Goal: Information Seeking & Learning: Find specific page/section

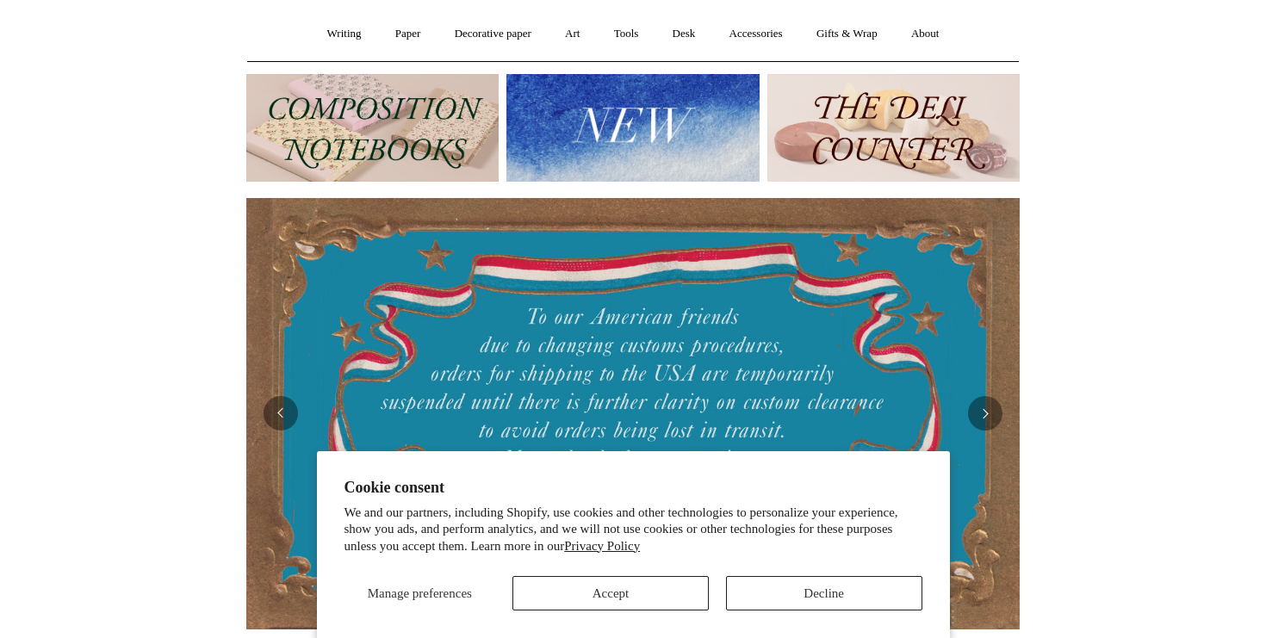
scroll to position [184, 0]
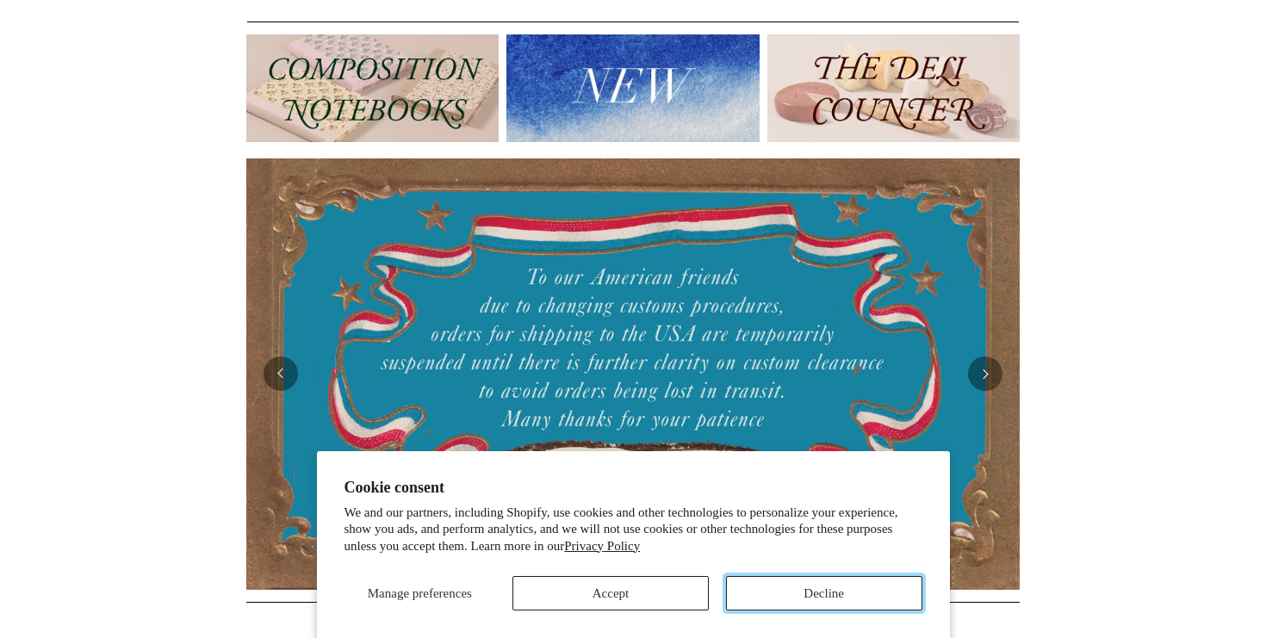
click at [812, 598] on button "Decline" at bounding box center [824, 593] width 196 height 34
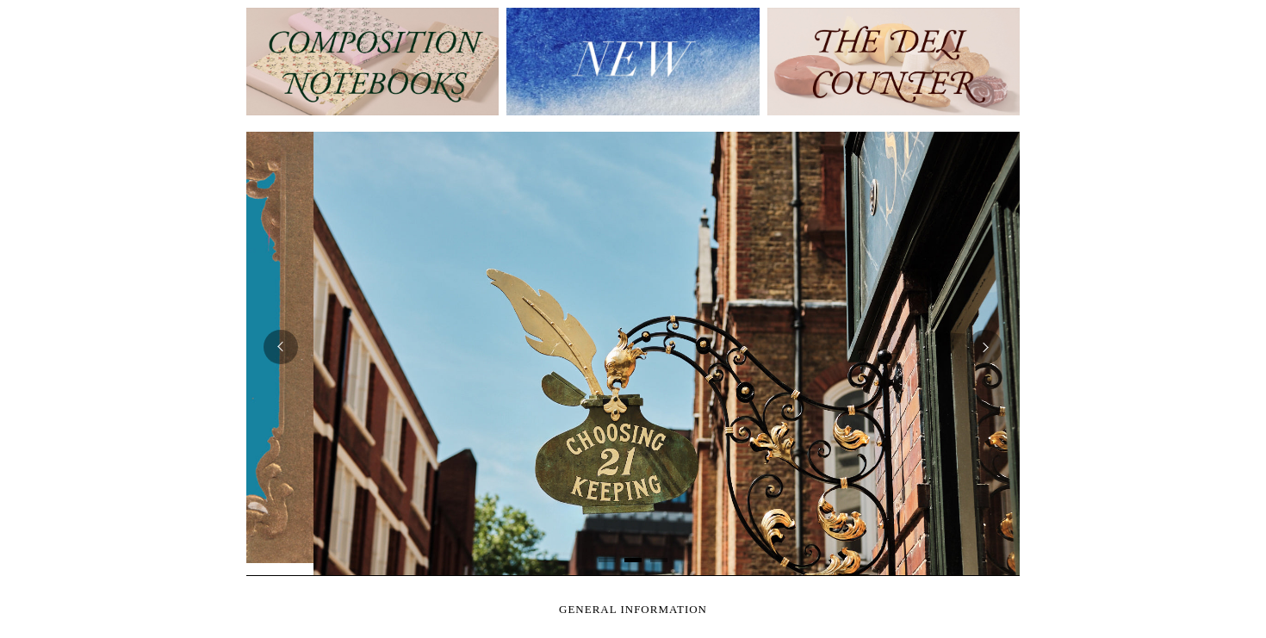
scroll to position [0, 774]
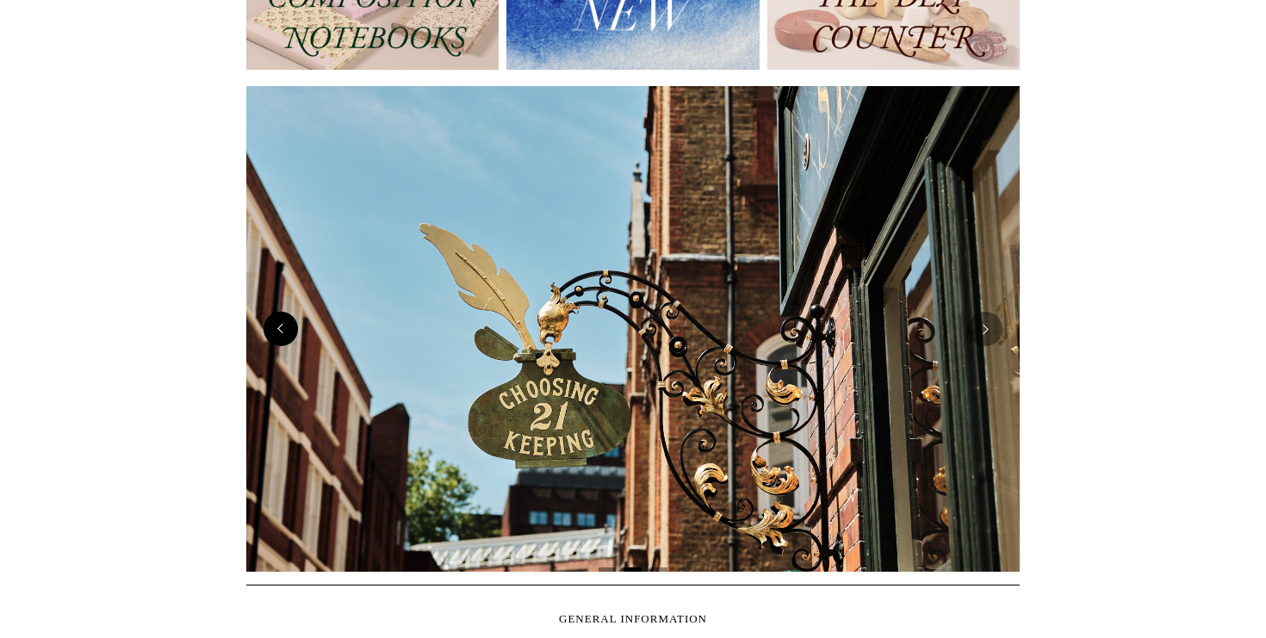
click at [282, 340] on button "Previous" at bounding box center [281, 329] width 34 height 34
click at [987, 333] on button "Next" at bounding box center [985, 329] width 34 height 34
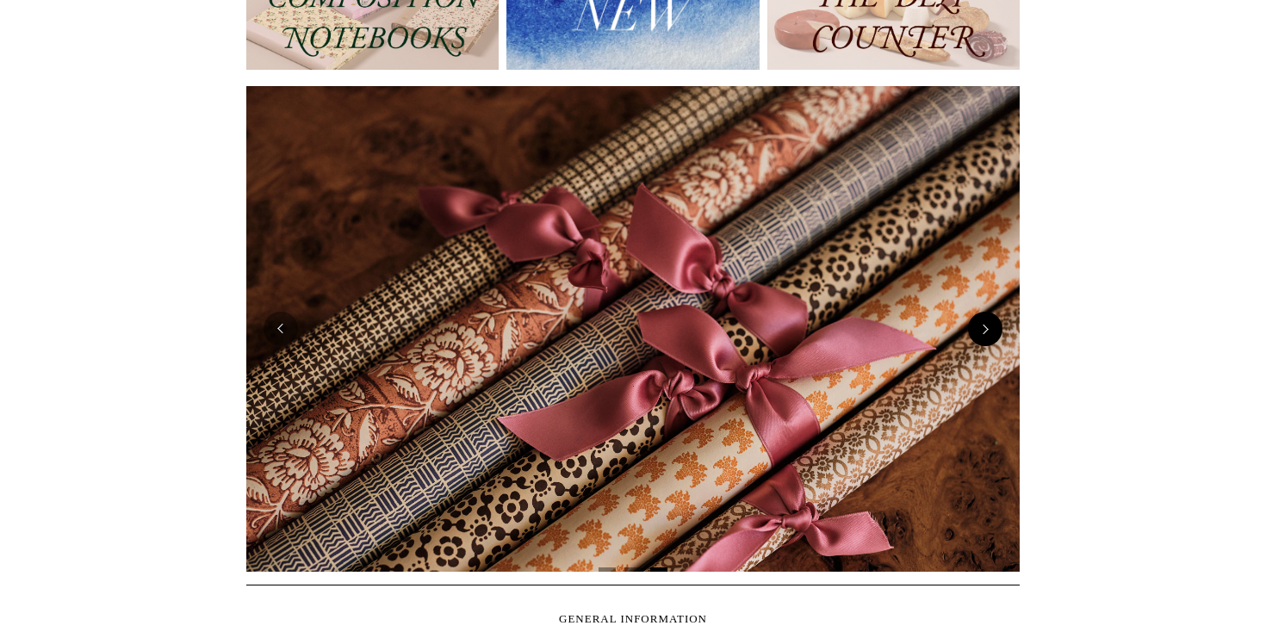
click at [987, 333] on button "Next" at bounding box center [985, 329] width 34 height 34
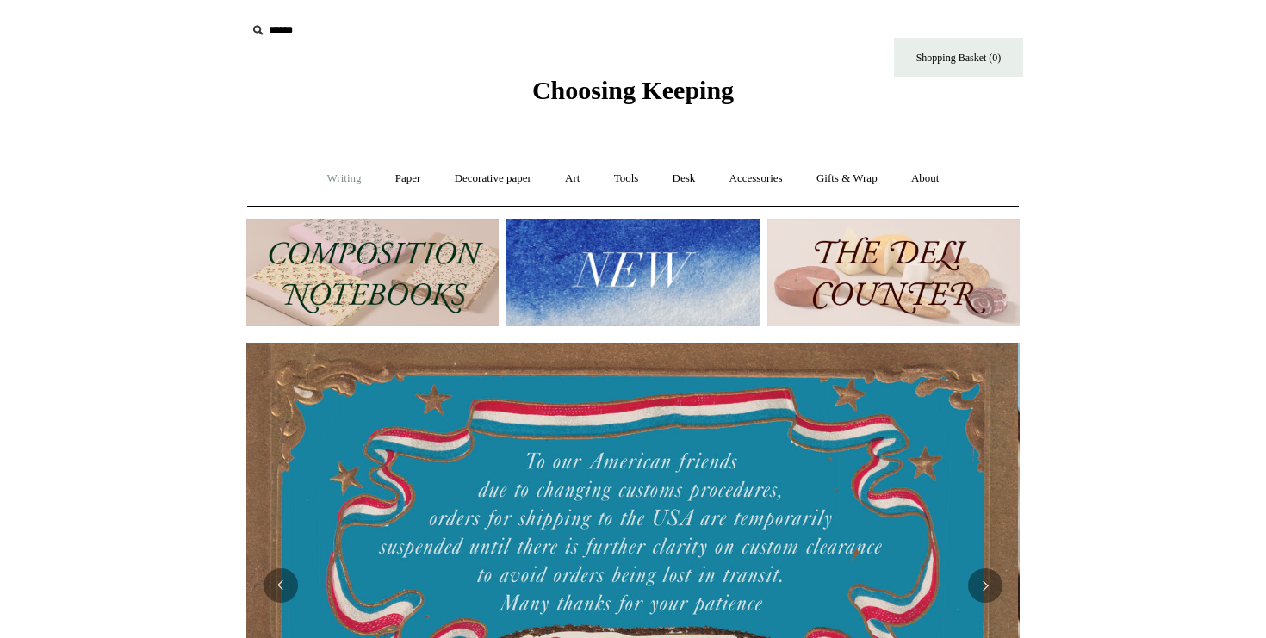
scroll to position [0, 0]
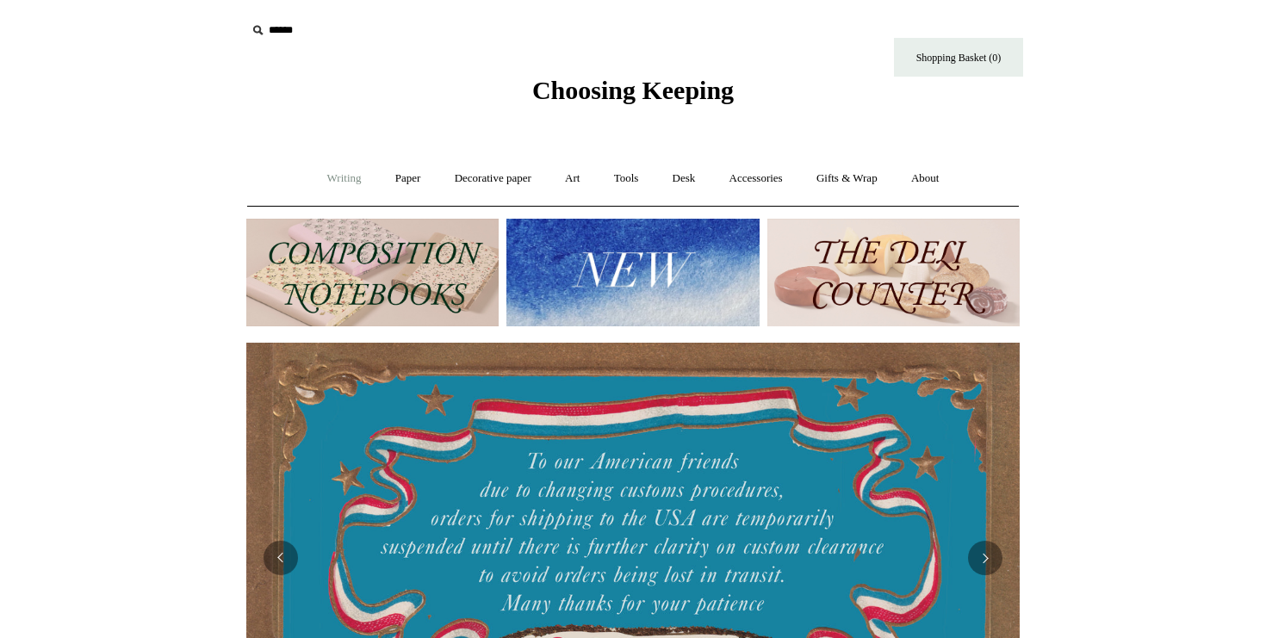
click at [335, 173] on link "Writing +" at bounding box center [344, 179] width 65 height 46
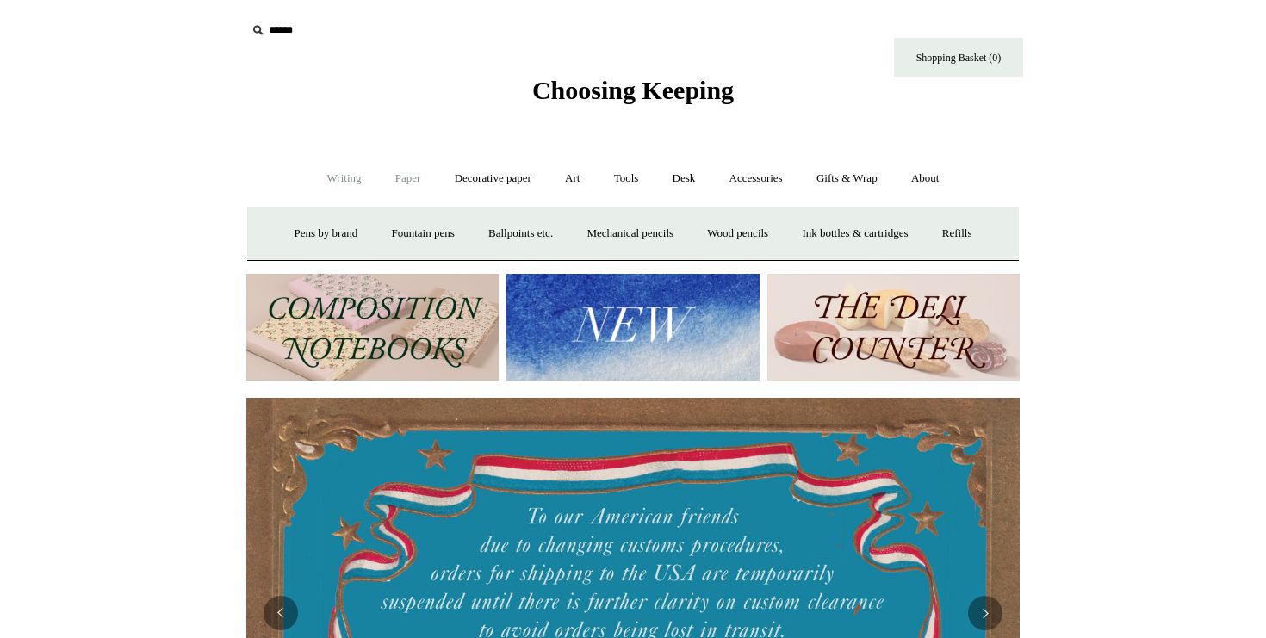
click at [406, 177] on link "Paper +" at bounding box center [408, 179] width 57 height 46
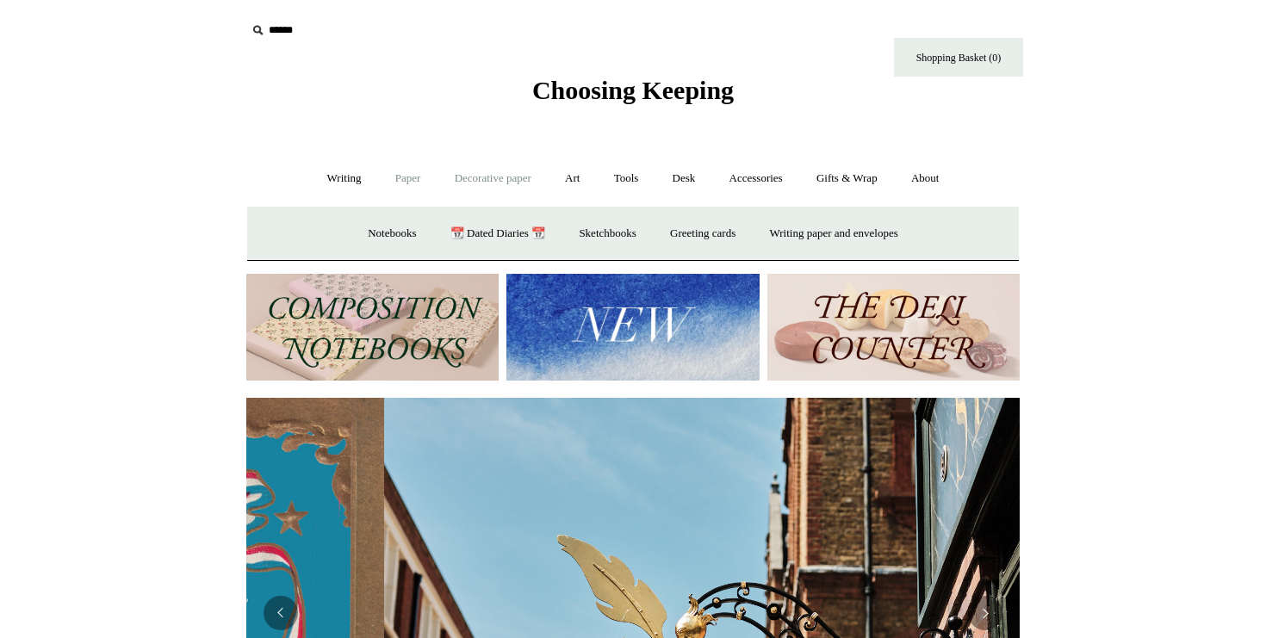
scroll to position [0, 774]
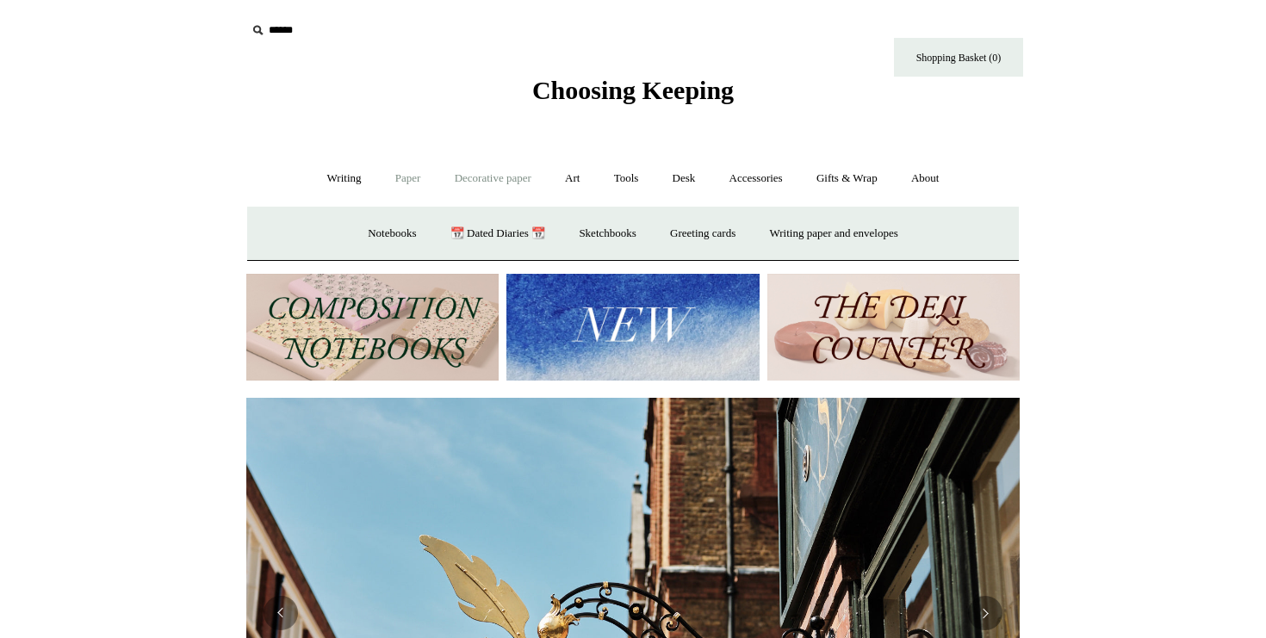
click at [482, 182] on link "Decorative paper +" at bounding box center [493, 179] width 108 height 46
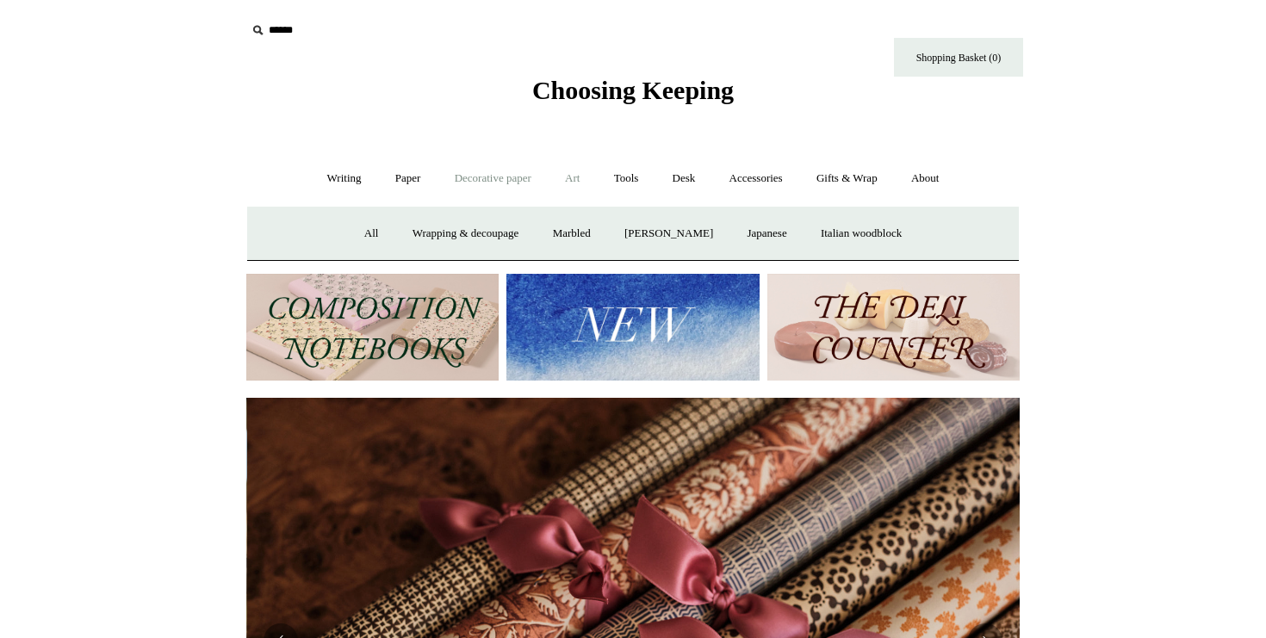
scroll to position [0, 1547]
click at [575, 177] on link "Art +" at bounding box center [573, 179] width 46 height 46
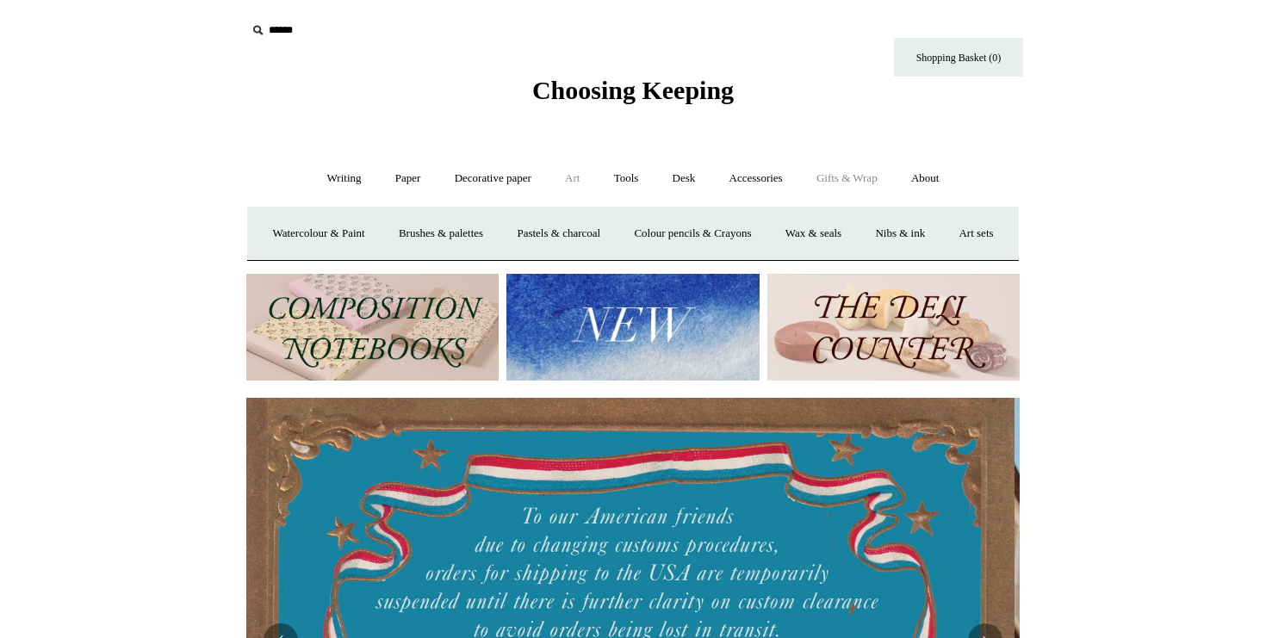
scroll to position [0, 0]
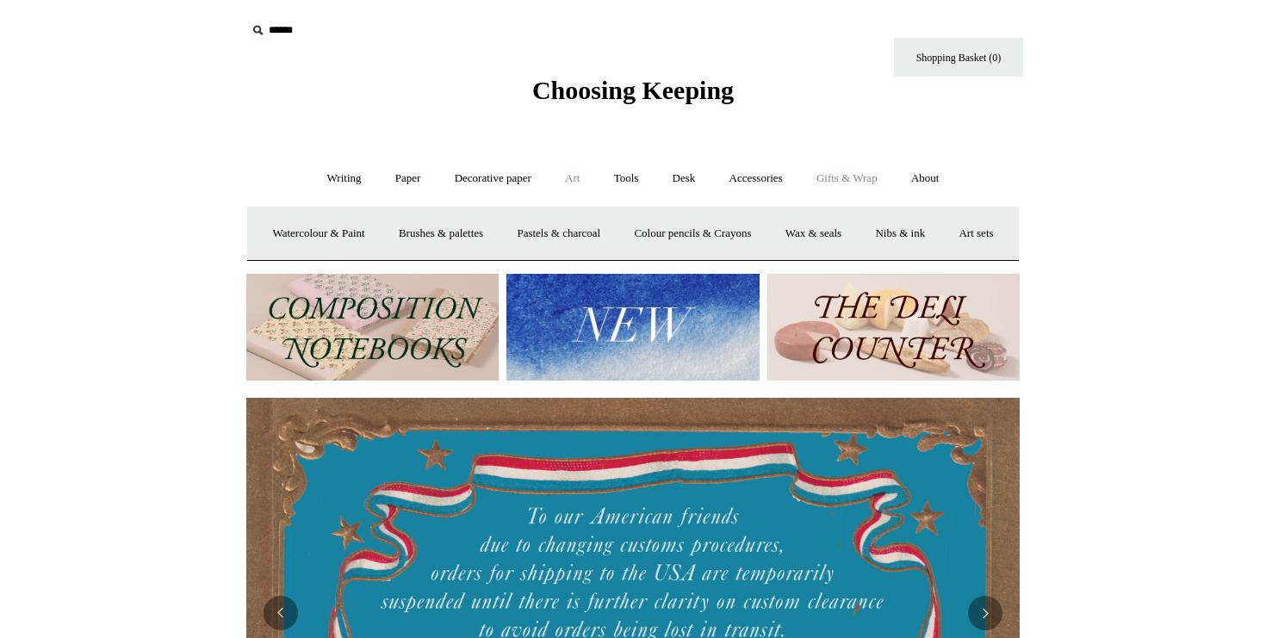
click at [848, 177] on link "Gifts & Wrap +" at bounding box center [847, 179] width 92 height 46
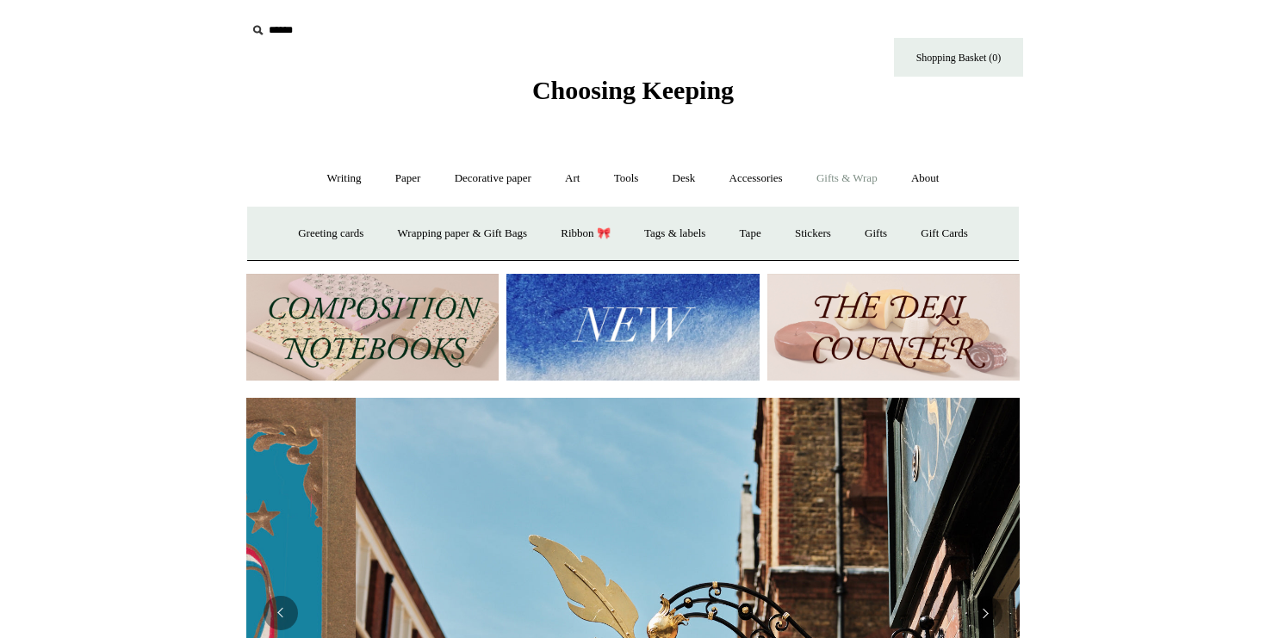
scroll to position [0, 774]
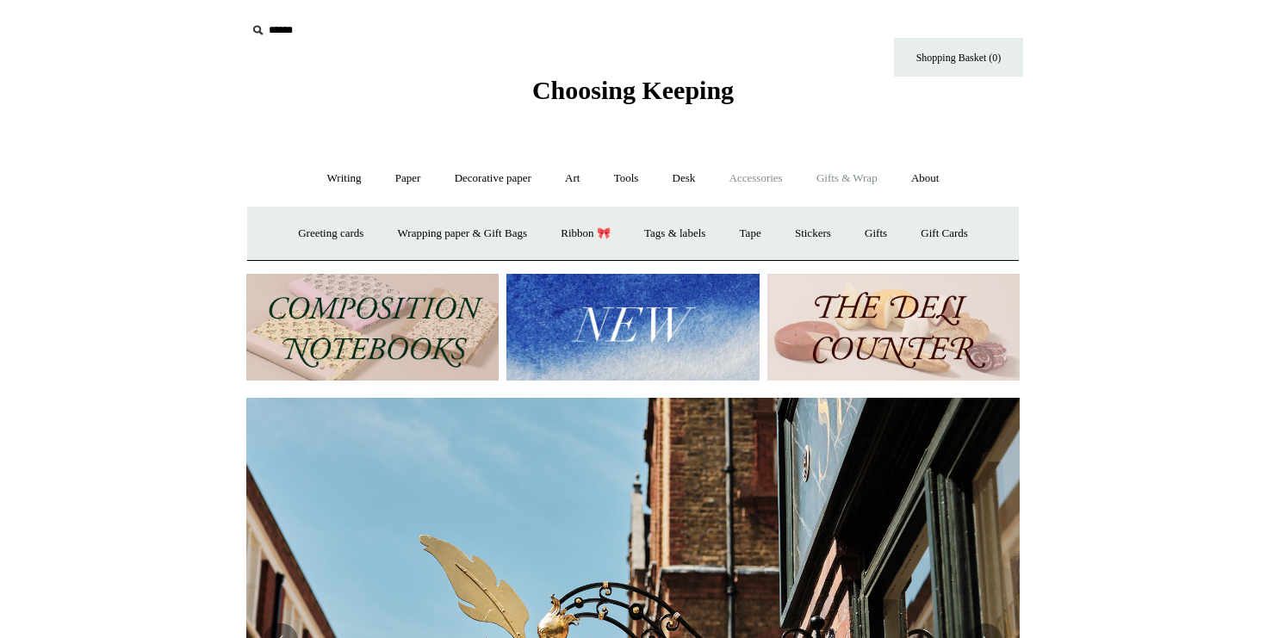
click at [772, 171] on link "Accessories +" at bounding box center [756, 179] width 84 height 46
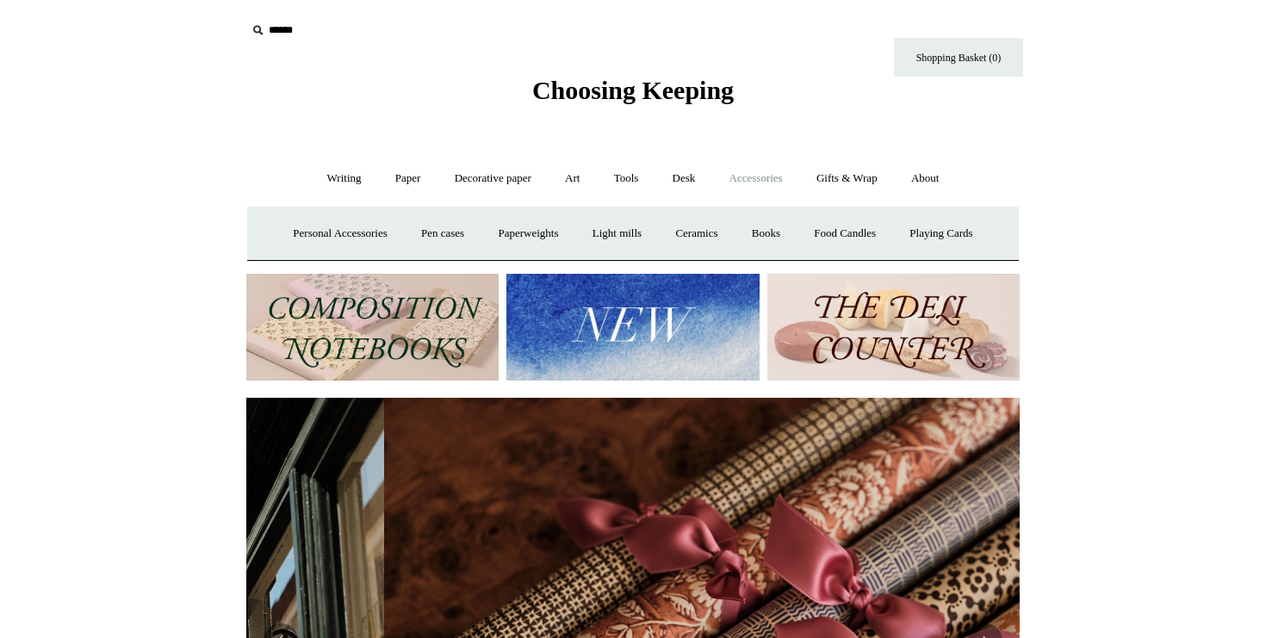
scroll to position [0, 1547]
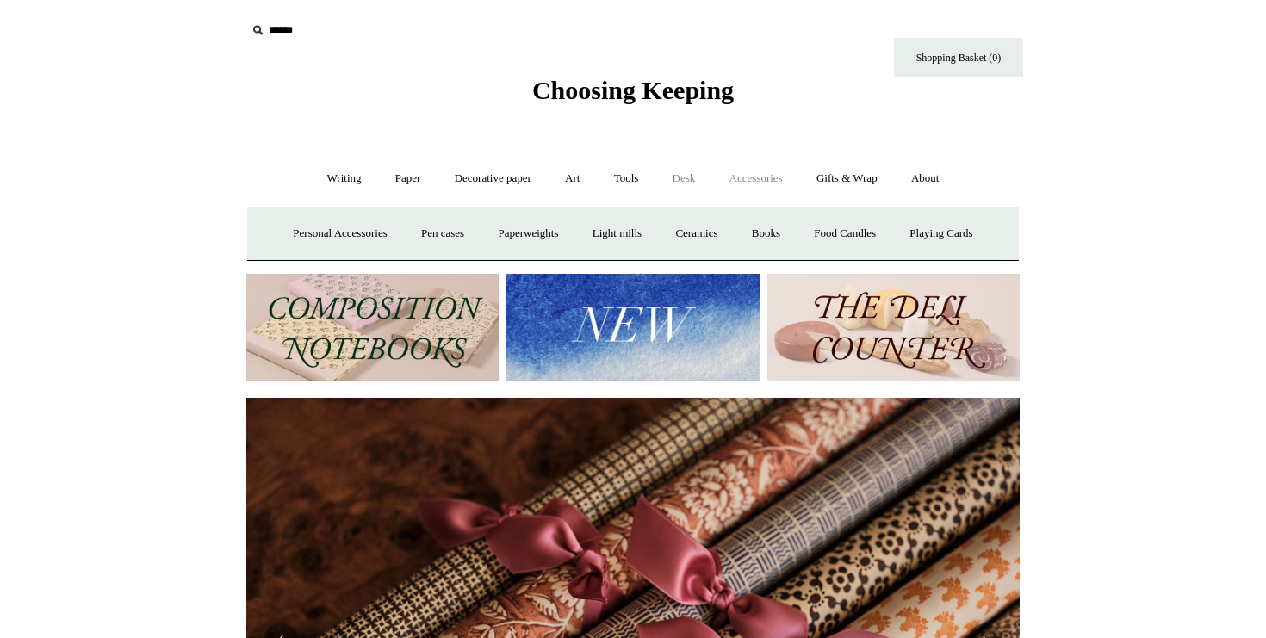
click at [689, 171] on link "Desk +" at bounding box center [684, 179] width 54 height 46
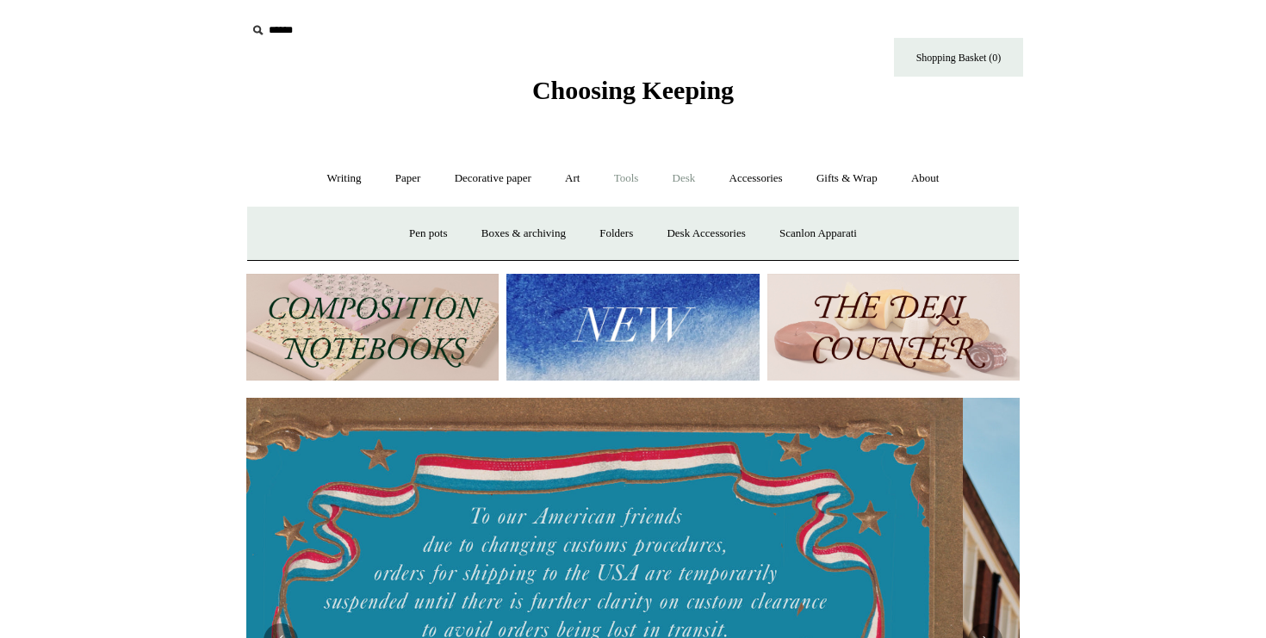
click at [640, 176] on link "Tools +" at bounding box center [627, 179] width 56 height 46
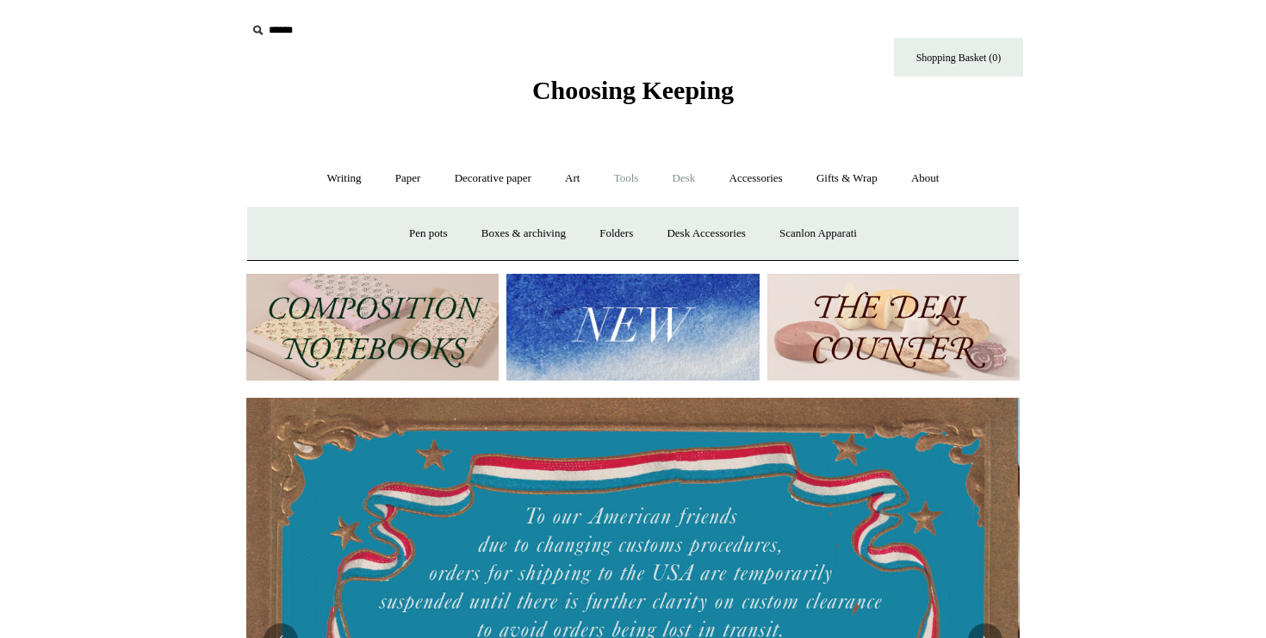
scroll to position [0, 0]
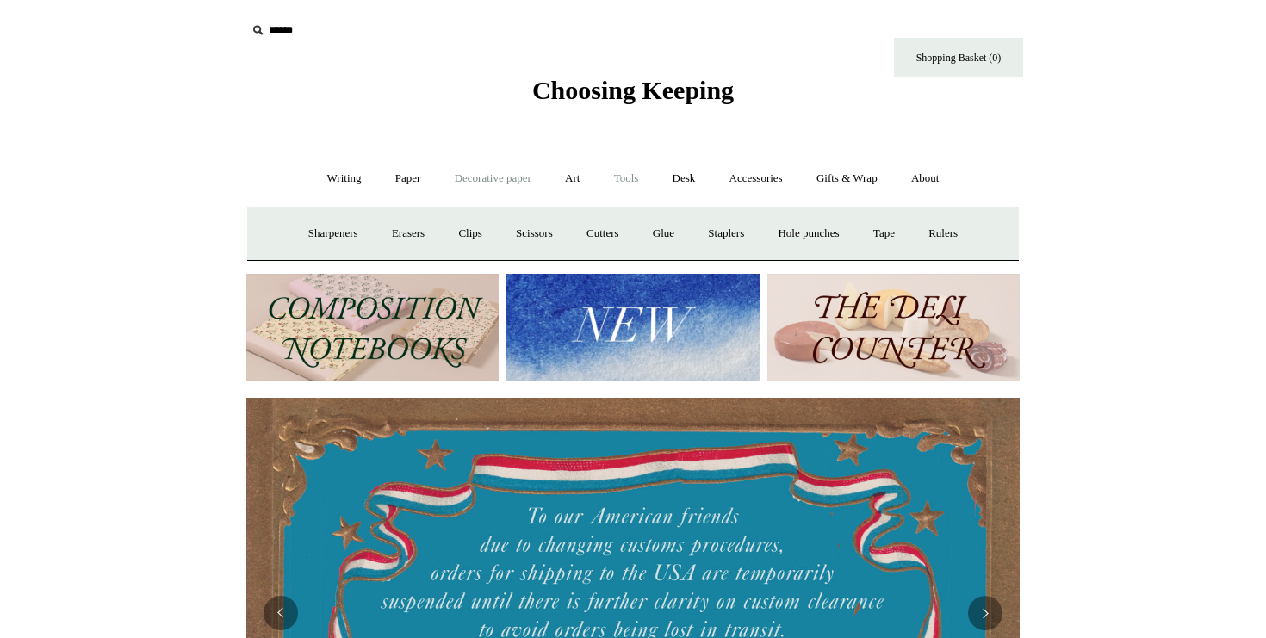
click at [540, 183] on link "Decorative paper +" at bounding box center [493, 179] width 108 height 46
click at [575, 182] on link "Art +" at bounding box center [573, 179] width 46 height 46
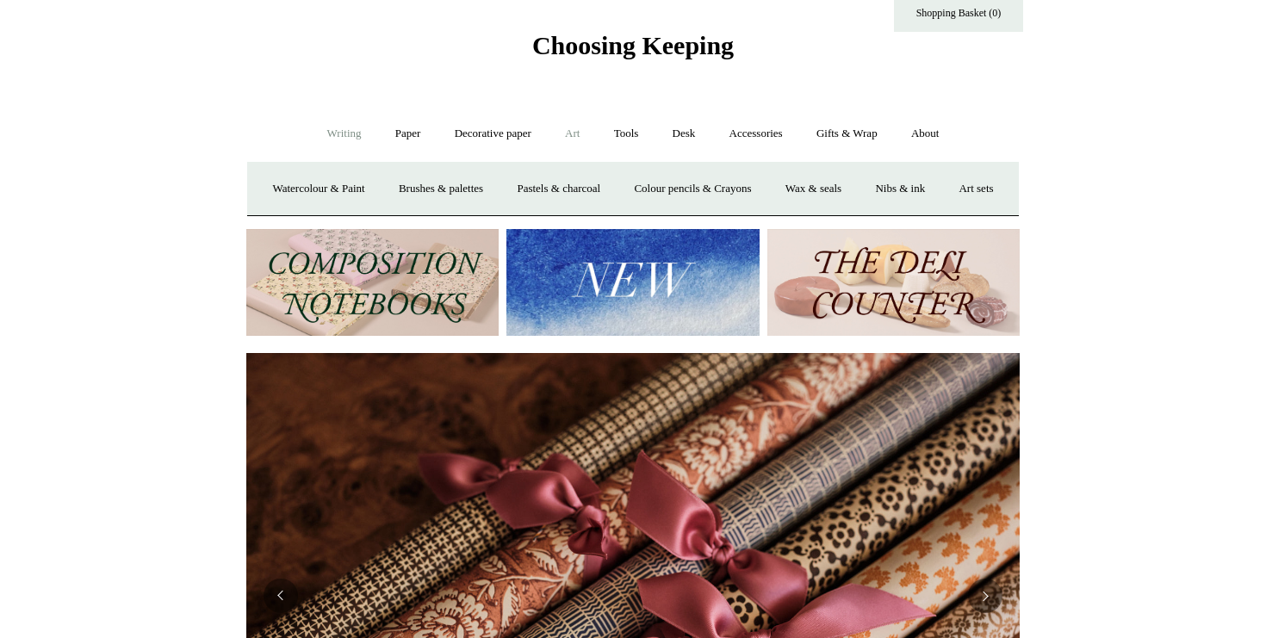
scroll to position [59, 0]
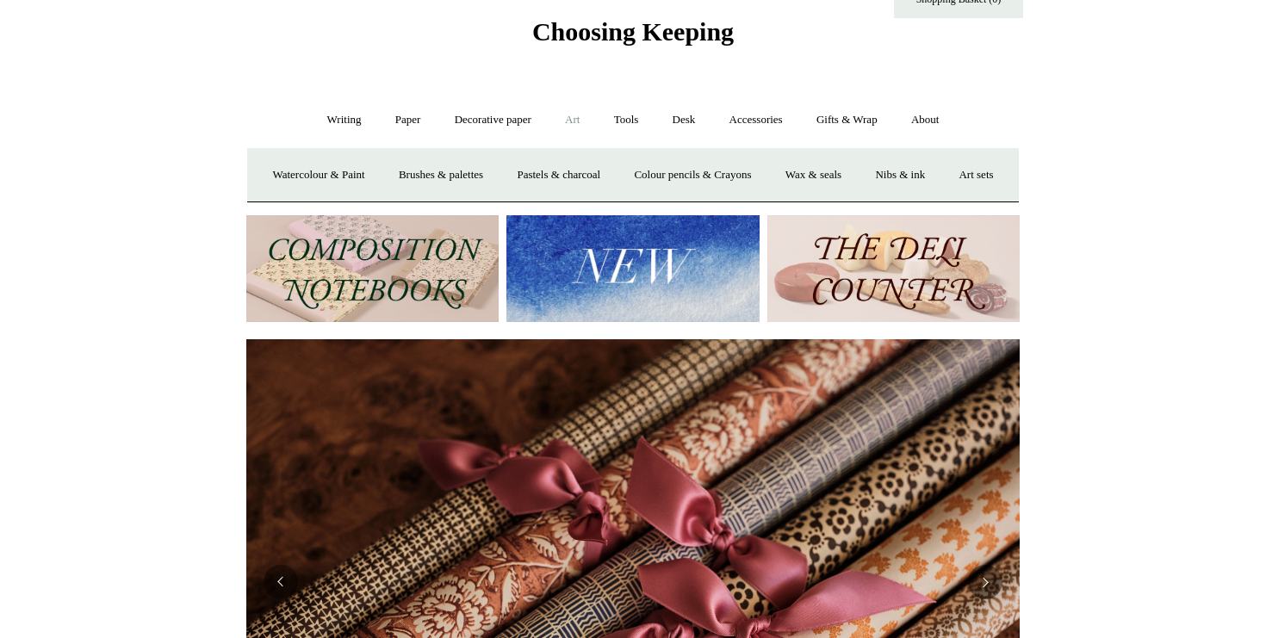
click at [586, 289] on img at bounding box center [633, 269] width 252 height 108
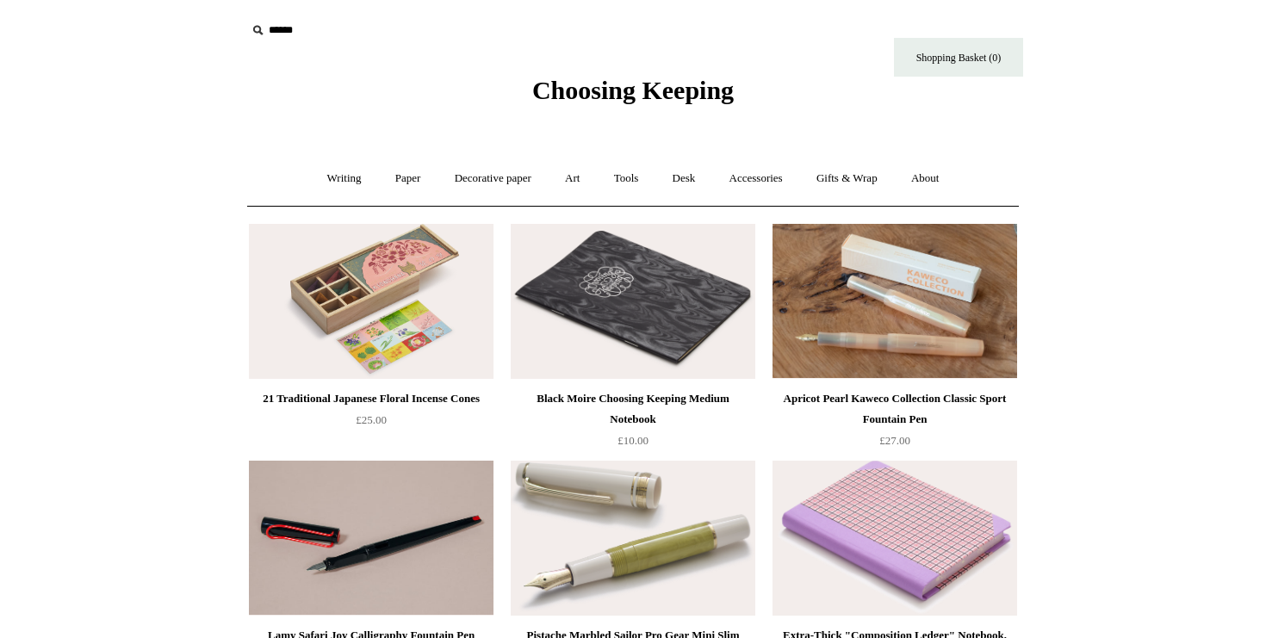
click at [264, 26] on icon at bounding box center [257, 30] width 19 height 19
click at [251, 28] on icon at bounding box center [257, 30] width 19 height 19
click at [264, 28] on icon at bounding box center [257, 30] width 19 height 19
click at [285, 28] on input "text" at bounding box center [352, 31] width 212 height 32
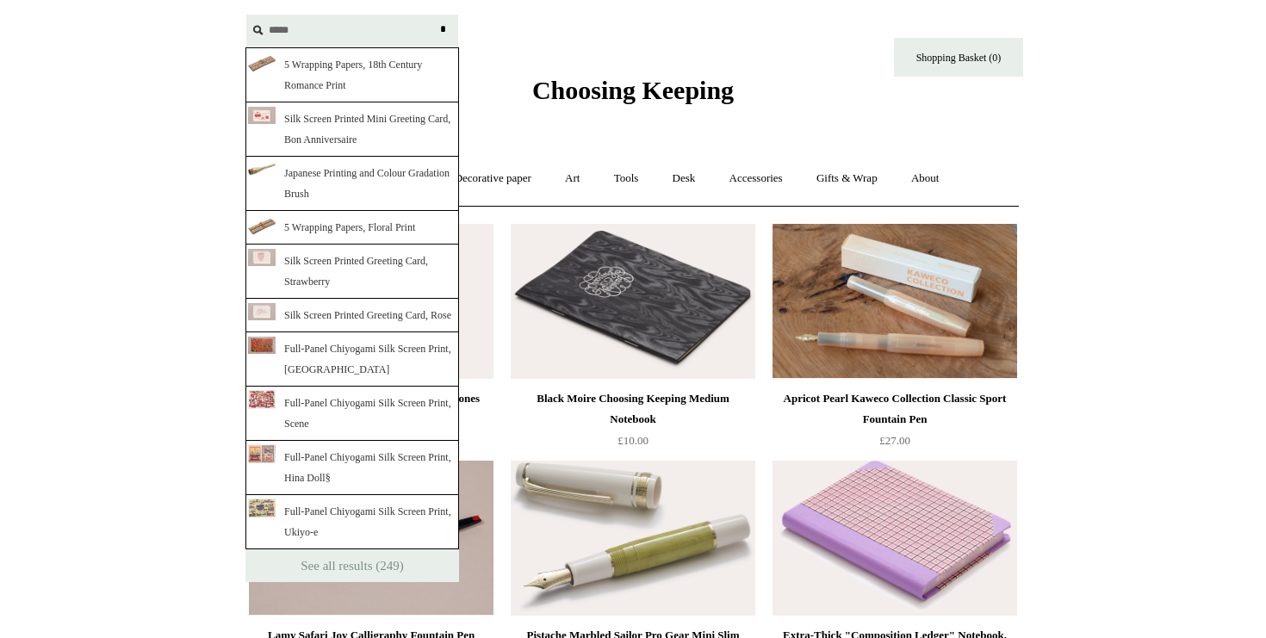
type input "*****"
click at [434, 15] on input "*" at bounding box center [442, 30] width 17 height 30
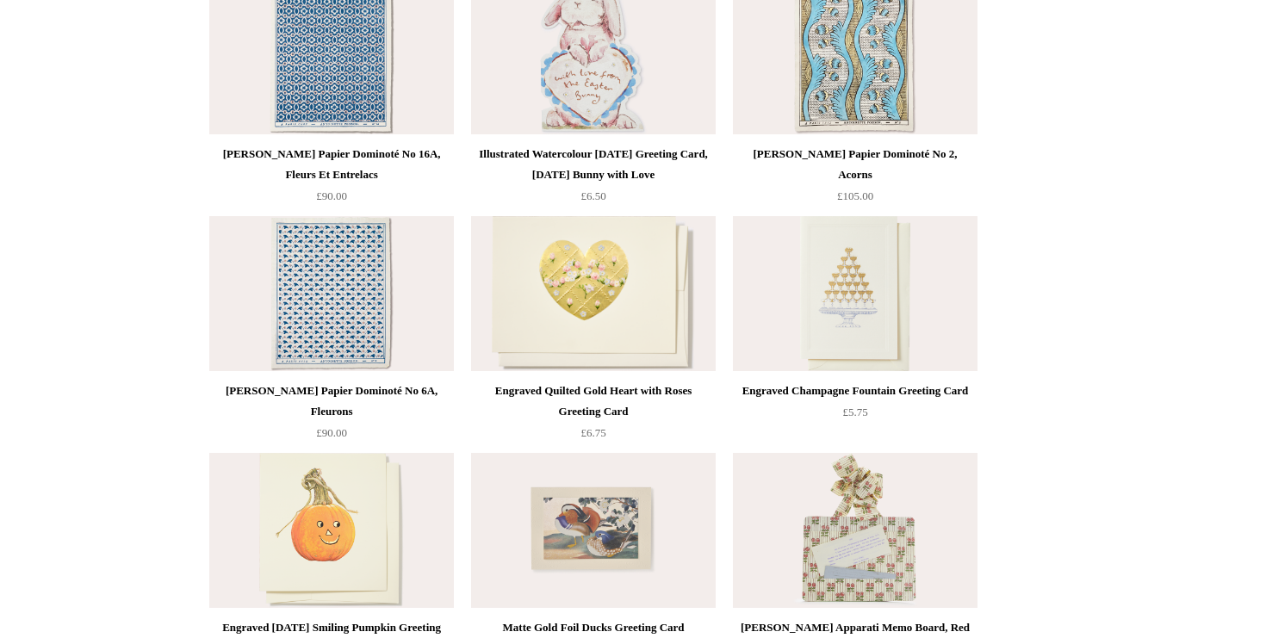
scroll to position [8675, 0]
